Goal: Task Accomplishment & Management: Use online tool/utility

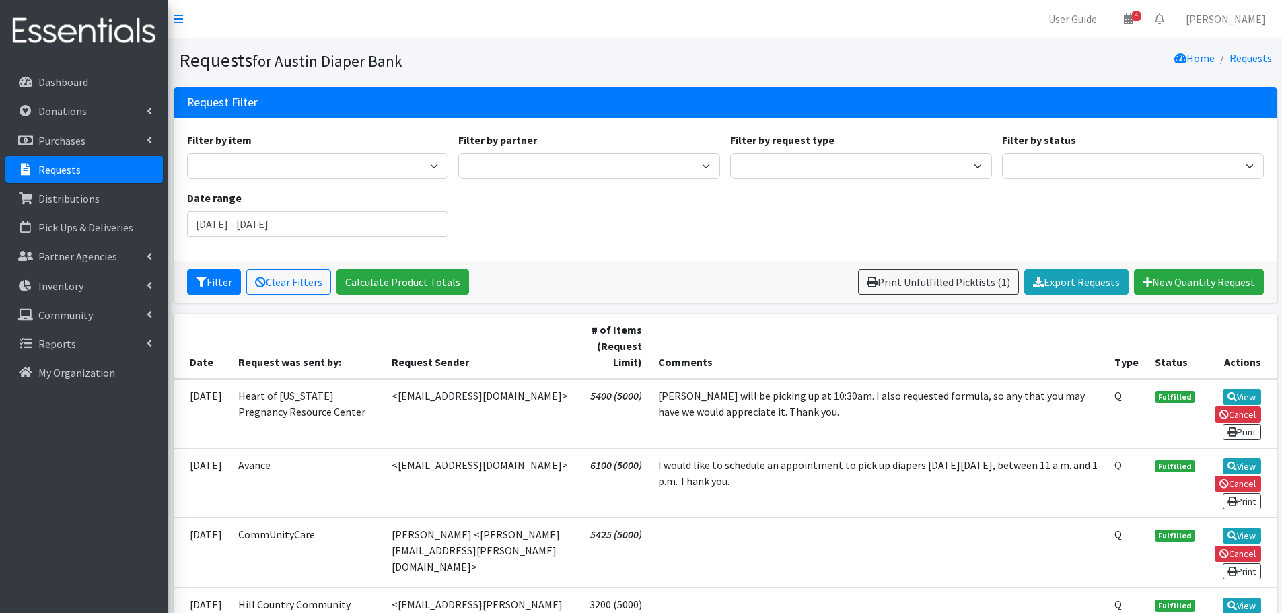
click at [73, 172] on p "Requests" at bounding box center [59, 169] width 42 height 13
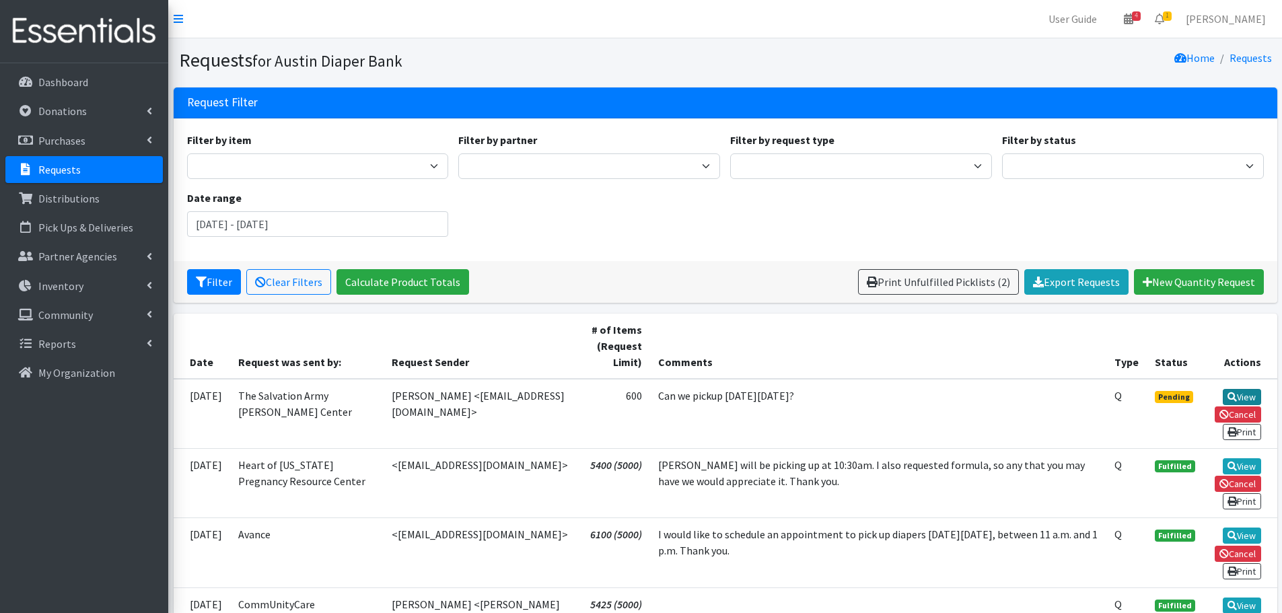
click at [1245, 392] on link "View" at bounding box center [1242, 397] width 38 height 16
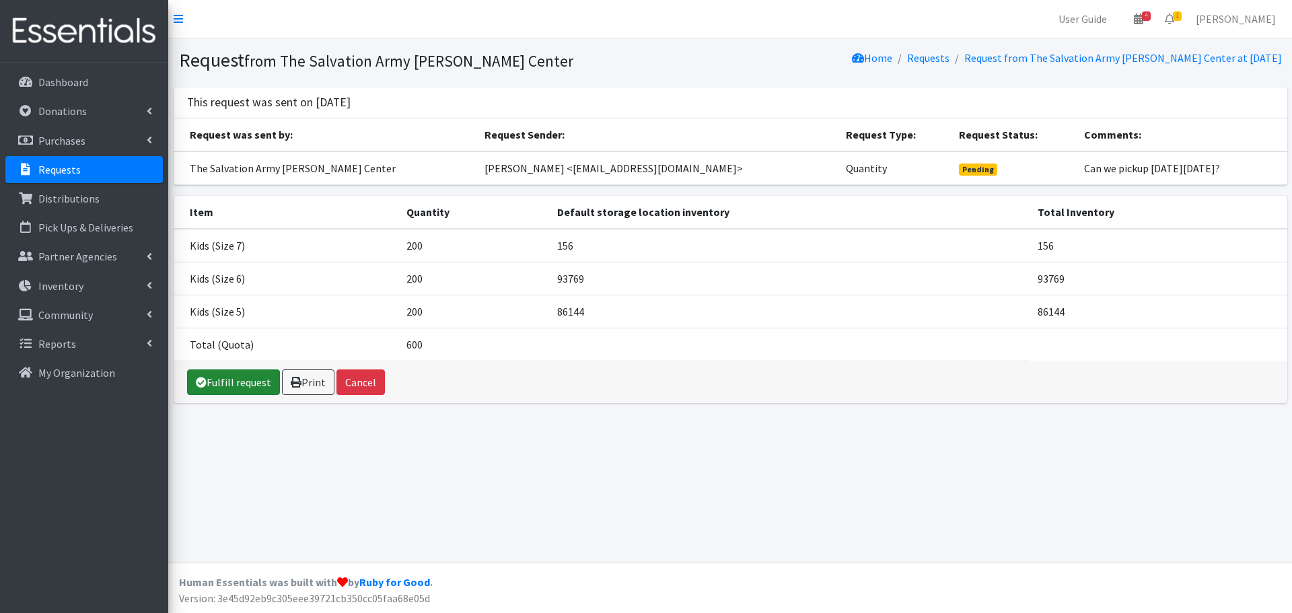
click at [228, 387] on link "Fulfill request" at bounding box center [233, 383] width 93 height 26
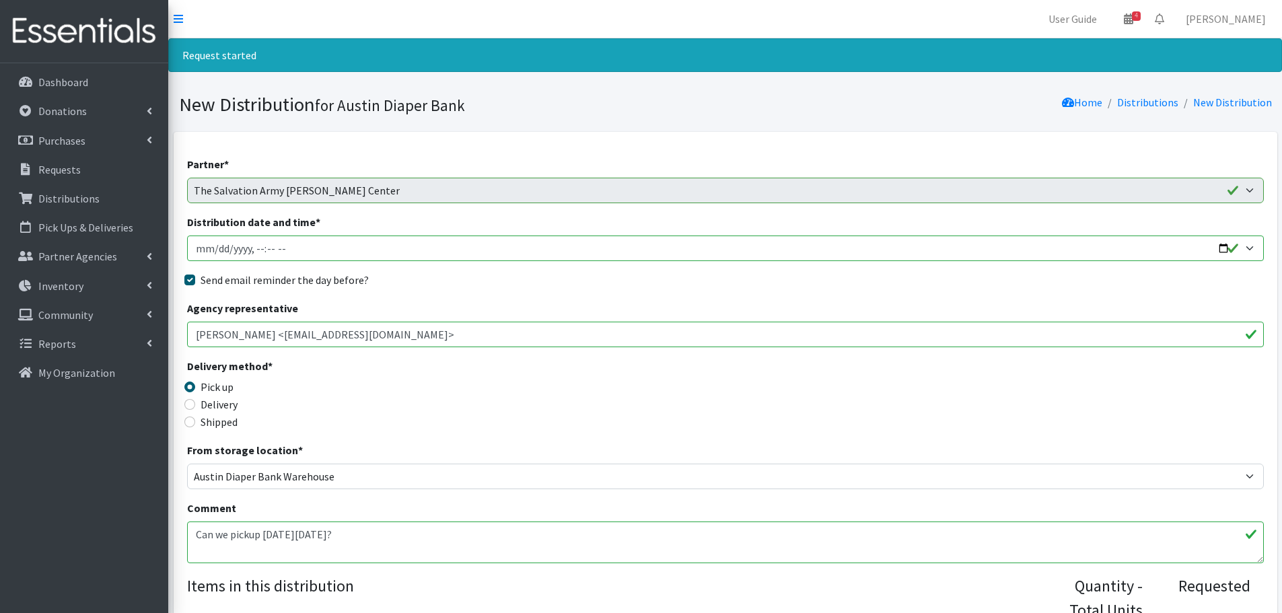
click at [1221, 248] on input "Distribution date and time *" at bounding box center [725, 249] width 1077 height 26
click at [258, 243] on input "Distribution date and time *" at bounding box center [725, 249] width 1077 height 26
click at [252, 251] on input "Distribution date and time *" at bounding box center [725, 249] width 1077 height 26
type input "2025-09-25T10:00"
click at [584, 383] on div "Delivery method * Pick up Delivery Shipped Shipping cost" at bounding box center [725, 400] width 1077 height 84
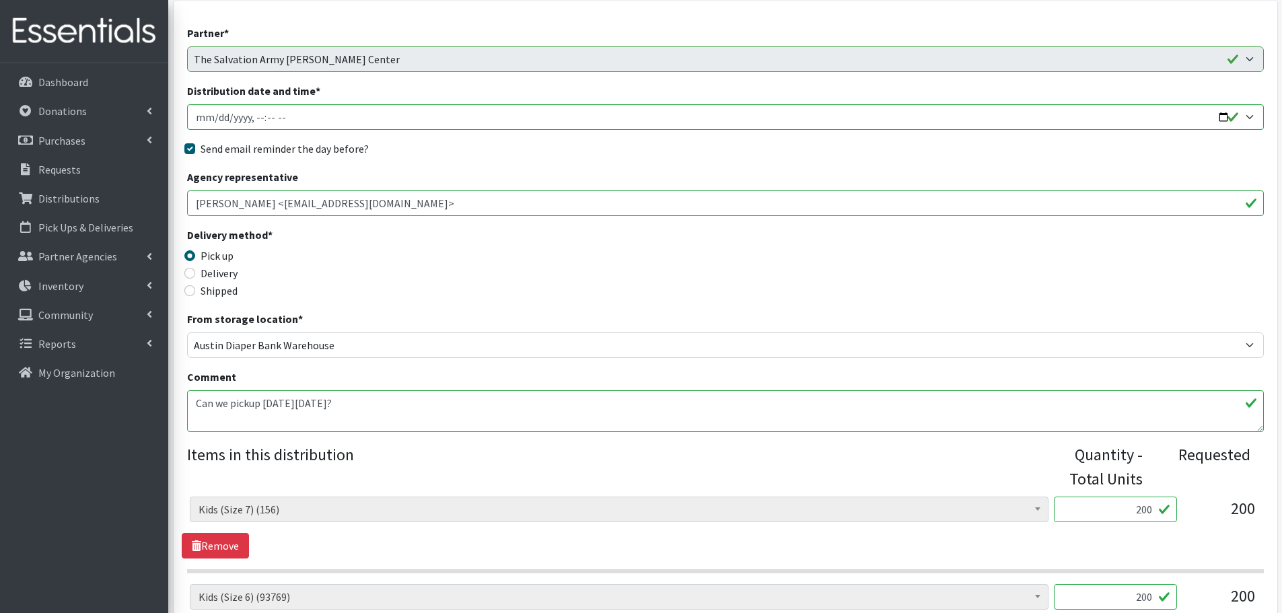
scroll to position [135, 0]
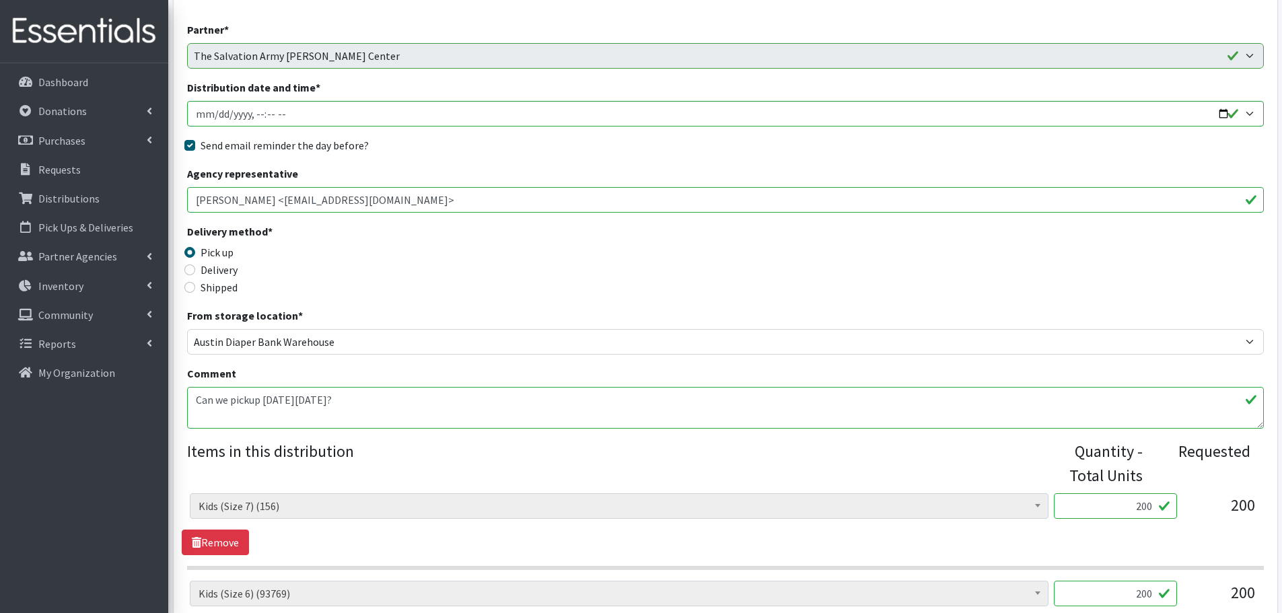
drag, startPoint x: 1121, startPoint y: 501, endPoint x: 1191, endPoint y: 510, distance: 70.6
click at [1191, 510] on div "Baby Formula (365) Kids (Newborn) (12271) Kids (Preemie) (260) Kids (Size 1) (6…" at bounding box center [725, 511] width 1071 height 36
type input "1"
click at [1191, 510] on div "200" at bounding box center [1221, 511] width 67 height 36
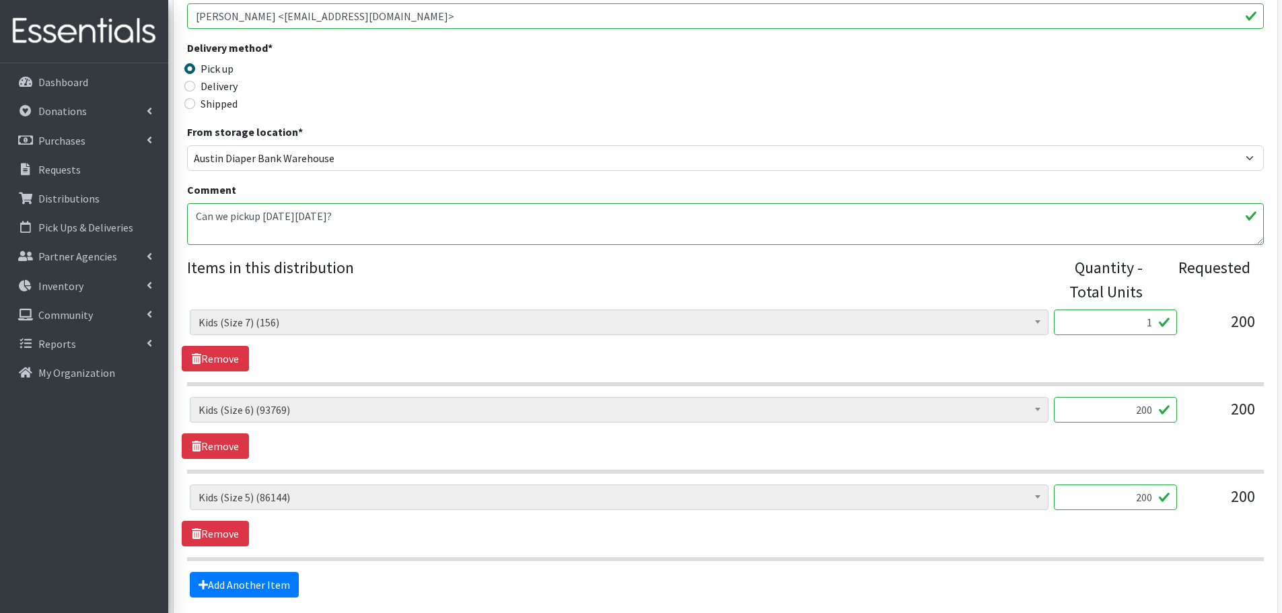
scroll to position [441, 0]
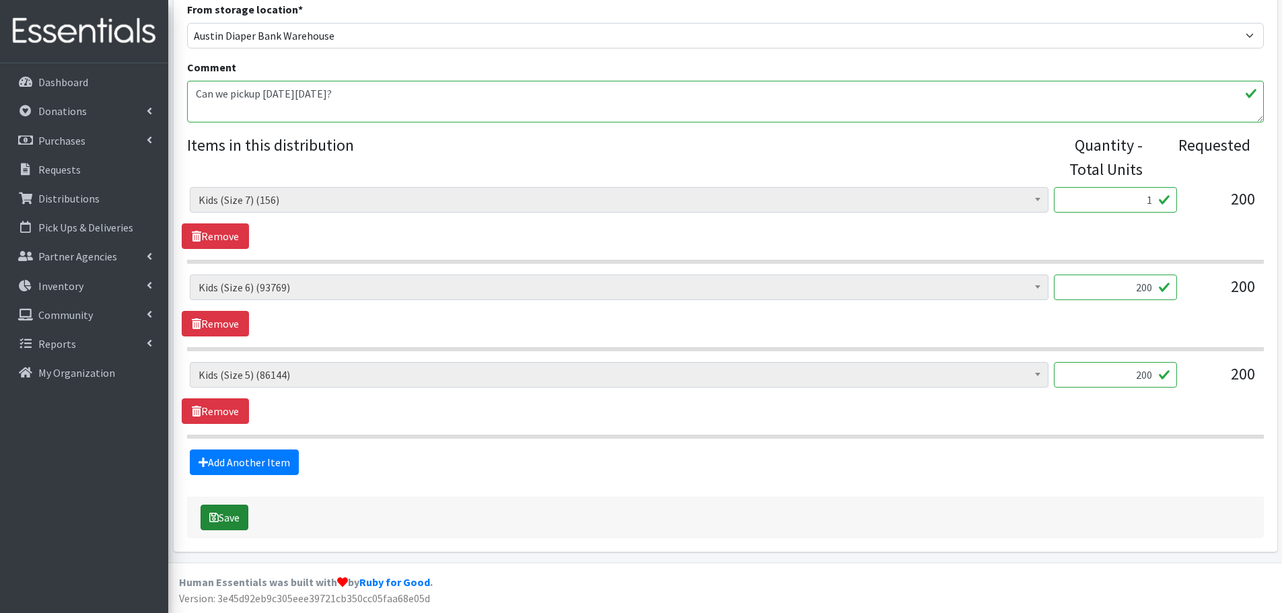
click at [217, 523] on button "Save" at bounding box center [225, 518] width 48 height 26
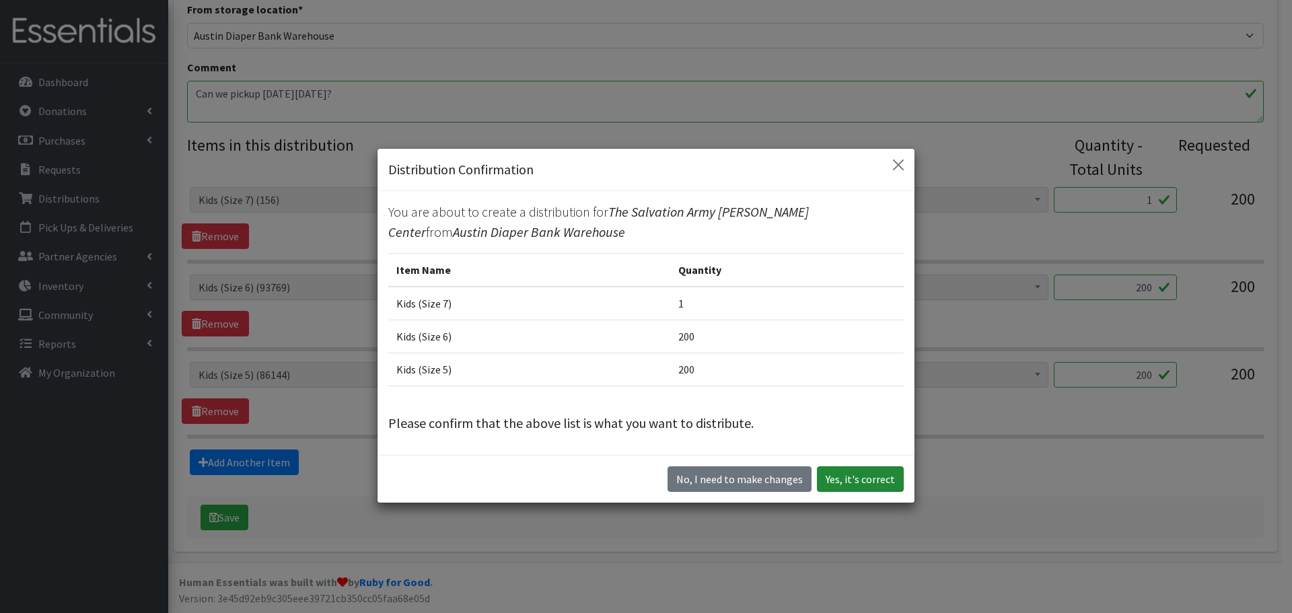
click at [862, 477] on button "Yes, it's correct" at bounding box center [860, 480] width 87 height 26
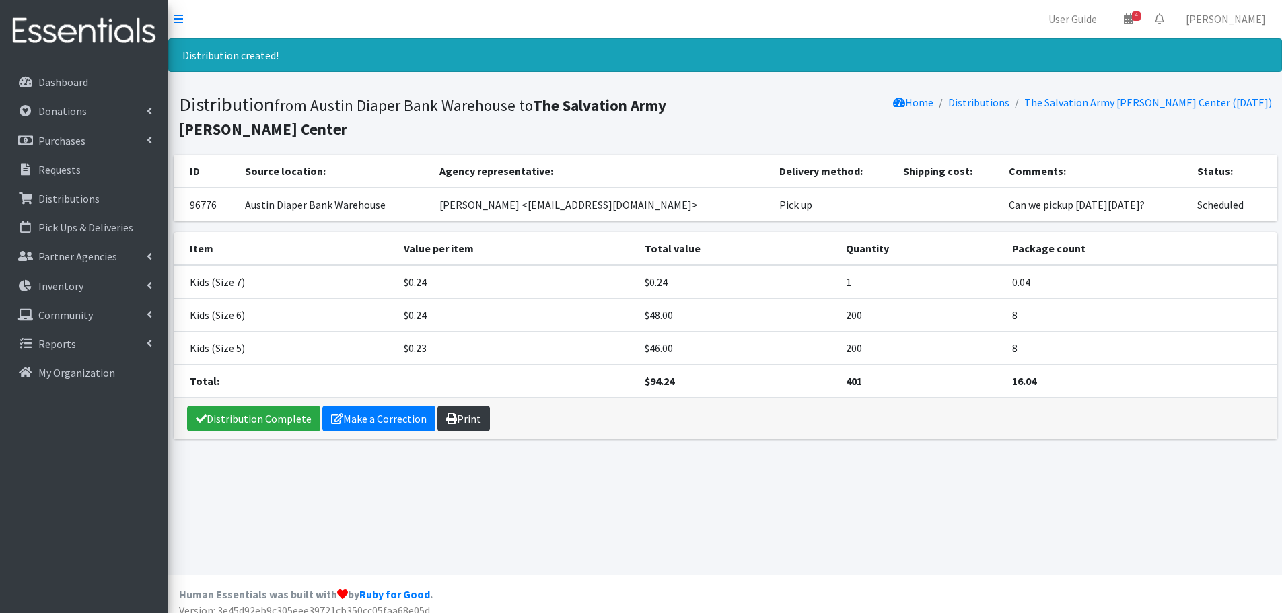
click at [464, 423] on link "Print" at bounding box center [464, 419] width 53 height 26
click at [61, 168] on p "Requests" at bounding box center [59, 169] width 42 height 13
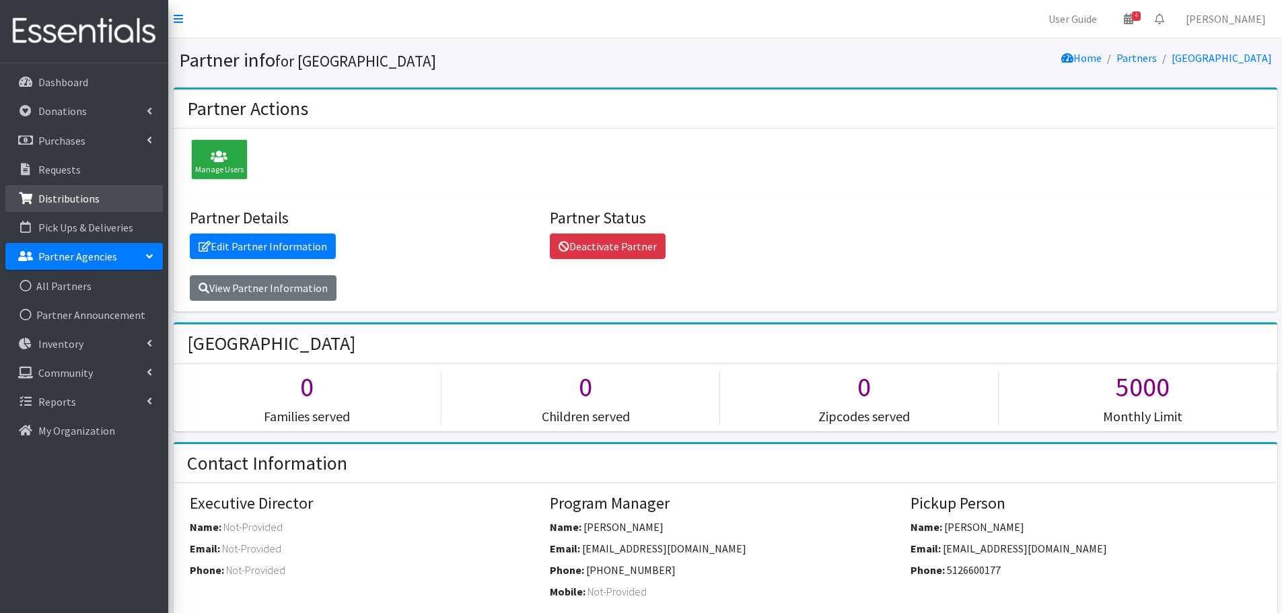
scroll to position [67, 0]
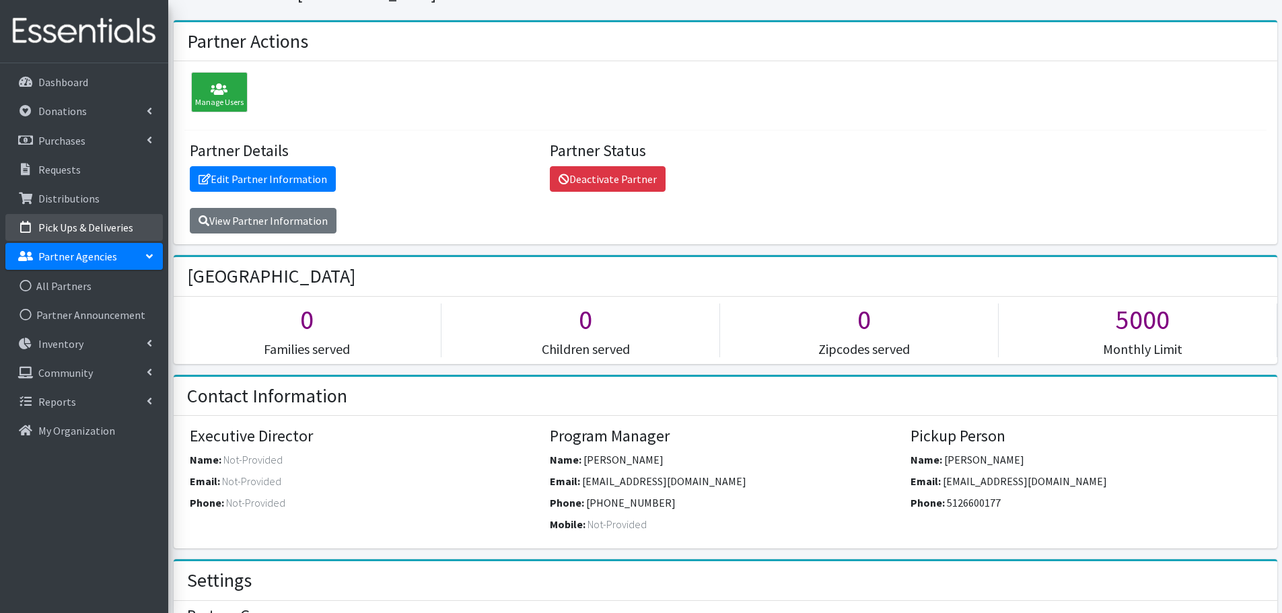
click at [83, 224] on p "Pick Ups & Deliveries" at bounding box center [85, 227] width 95 height 13
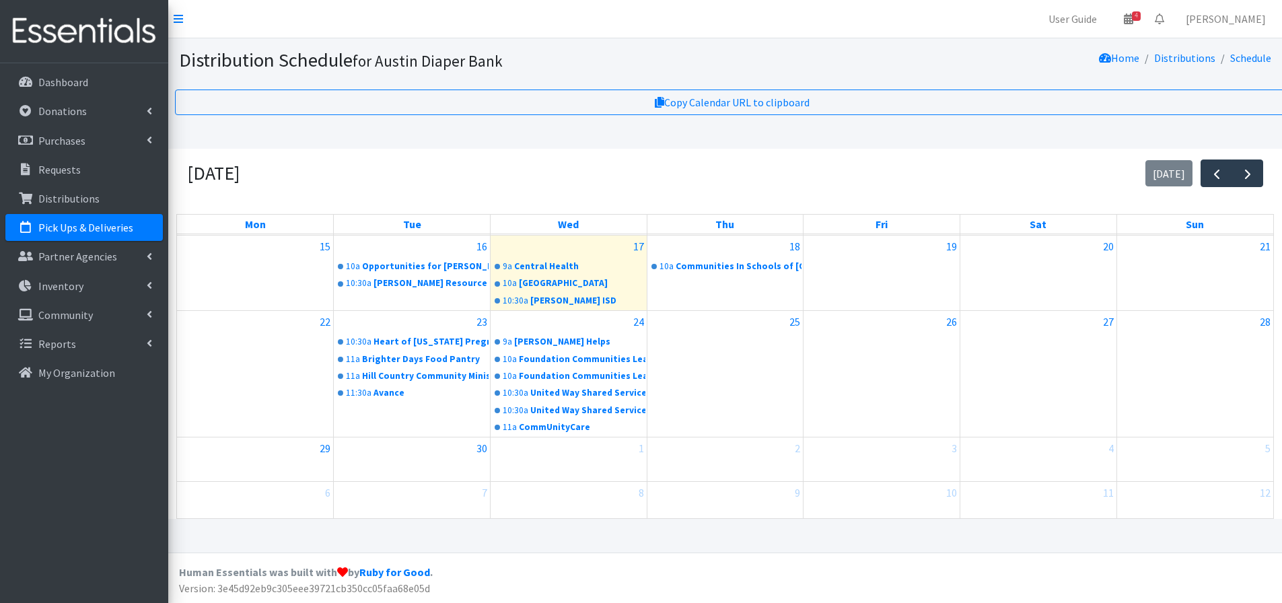
scroll to position [10, 0]
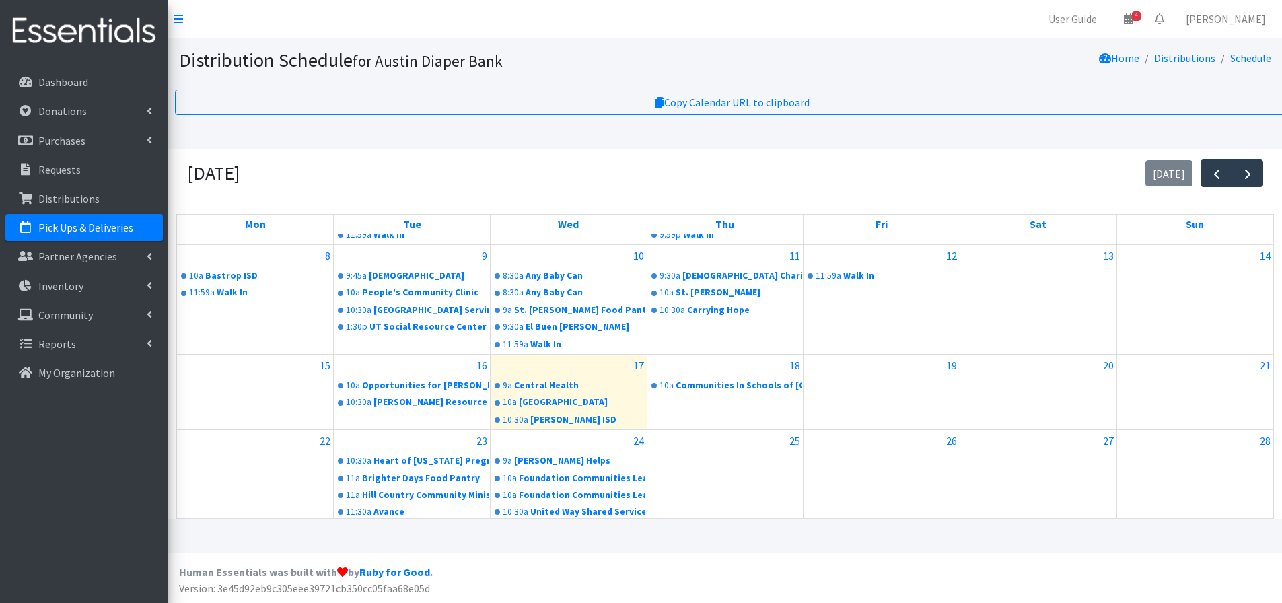
scroll to position [218, 0]
